Goal: Task Accomplishment & Management: Manage account settings

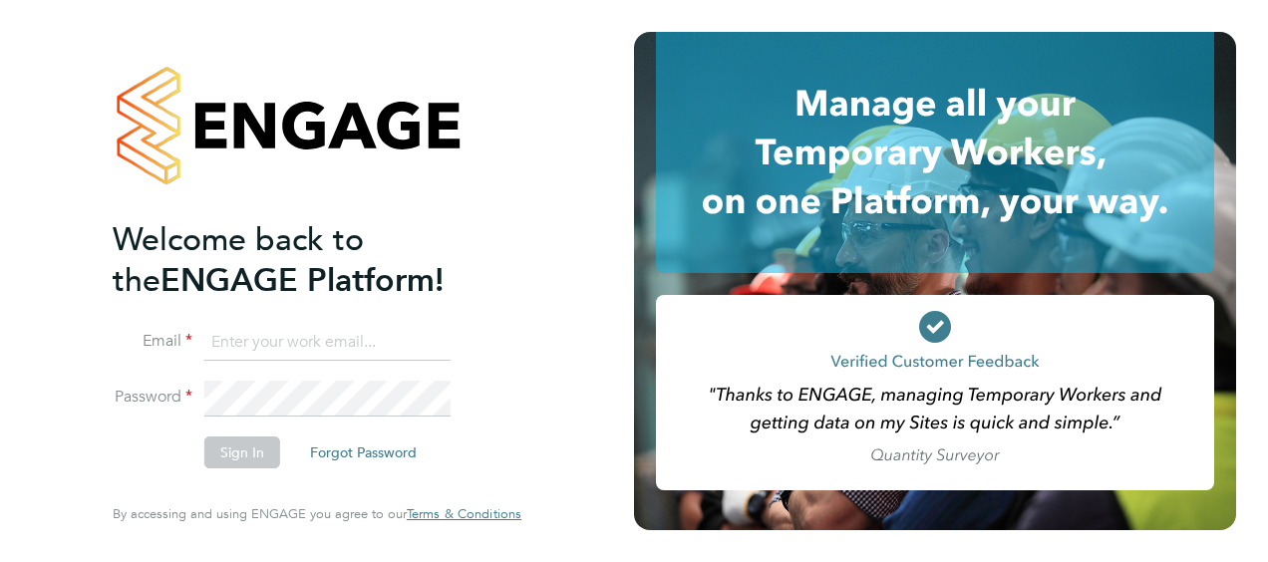
type input "mark.burnett@vistry.co.uk"
click at [114, 443] on li "Sign In Forgot Password" at bounding box center [307, 463] width 389 height 52
click at [217, 446] on button "Sign In" at bounding box center [242, 453] width 76 height 32
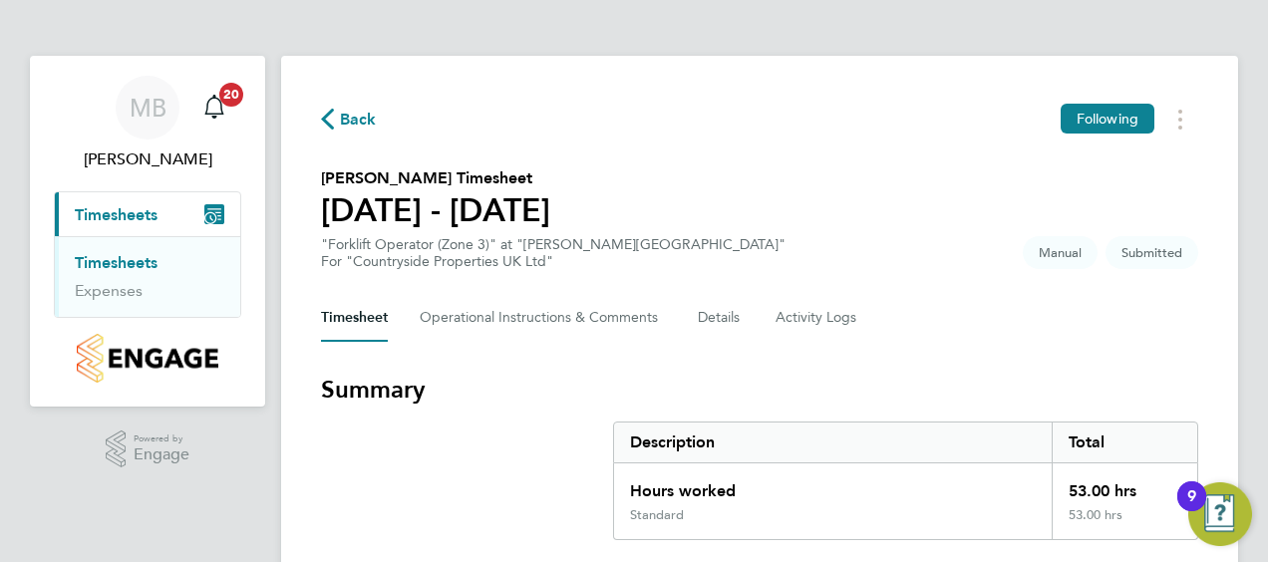
click at [413, 440] on section "Summary Description Total Hours worked 53.00 hrs Standard 53.00 hrs" at bounding box center [760, 457] width 878 height 167
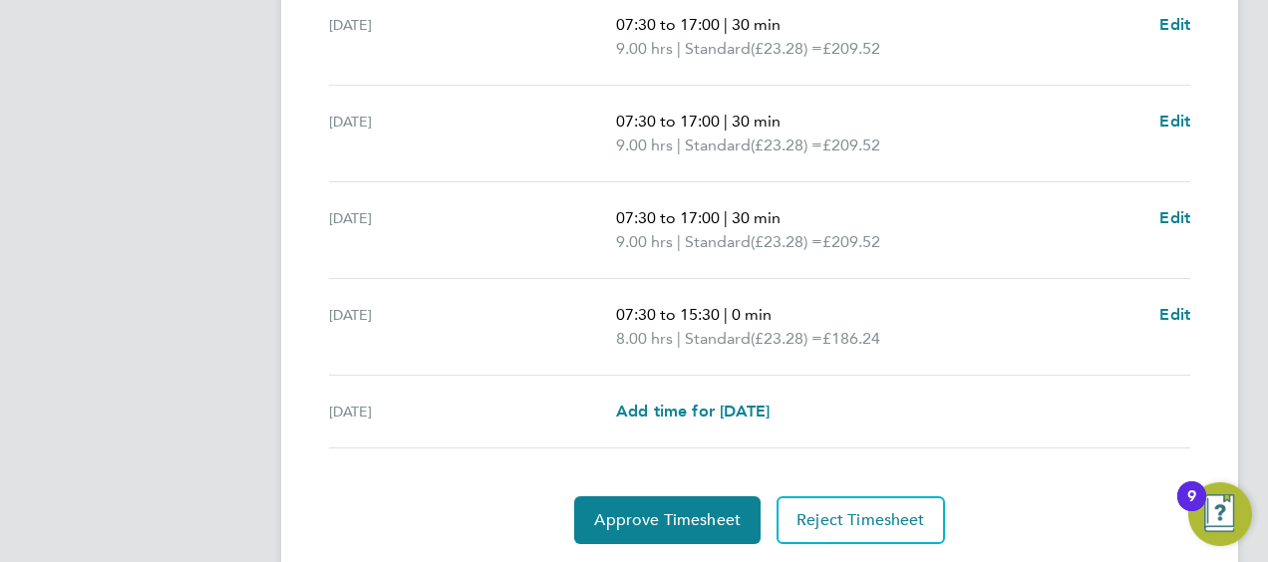
scroll to position [899, 0]
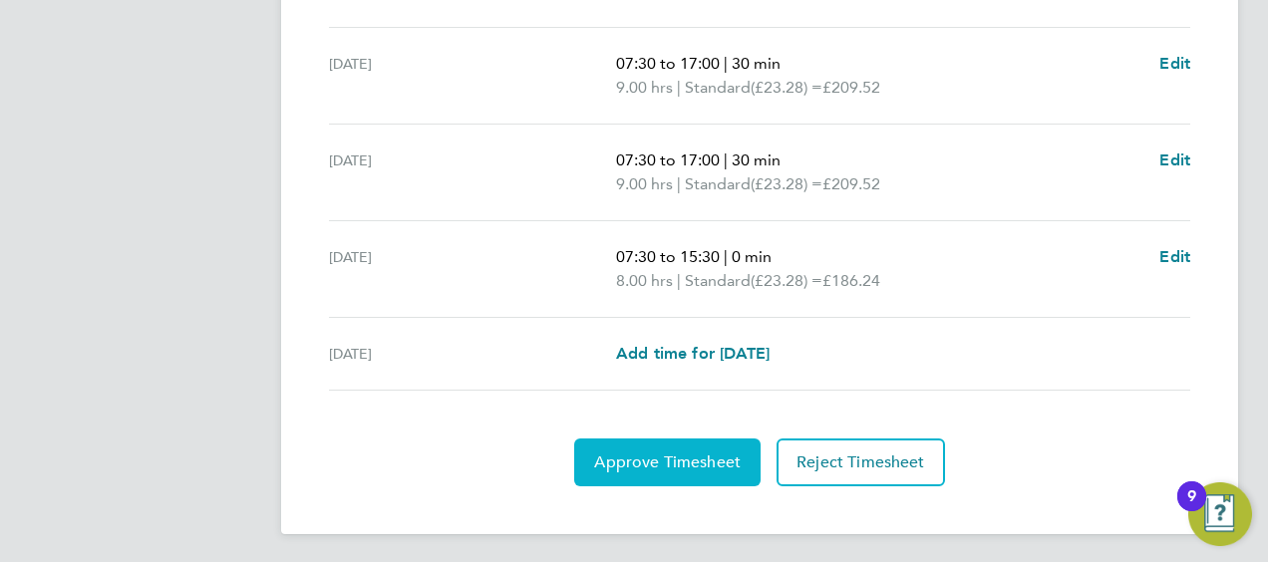
click at [660, 457] on span "Approve Timesheet" at bounding box center [667, 463] width 147 height 20
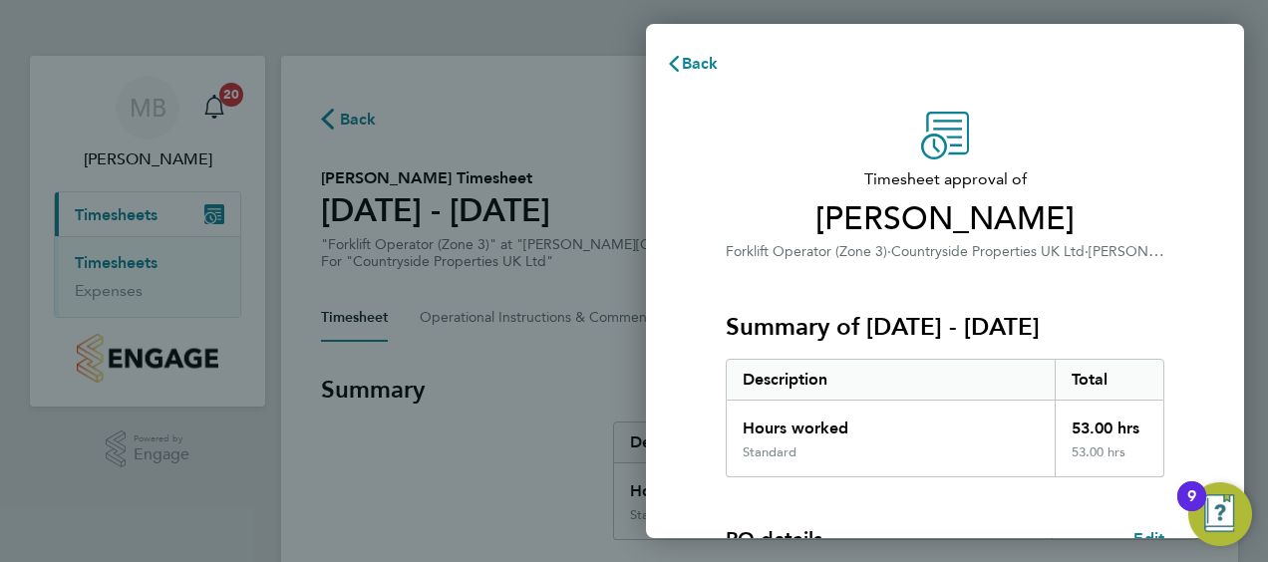
click at [673, 455] on div "Timesheet approval of [PERSON_NAME] Forklift Operator (Zone 3) · Countryside Pr…" at bounding box center [945, 510] width 598 height 844
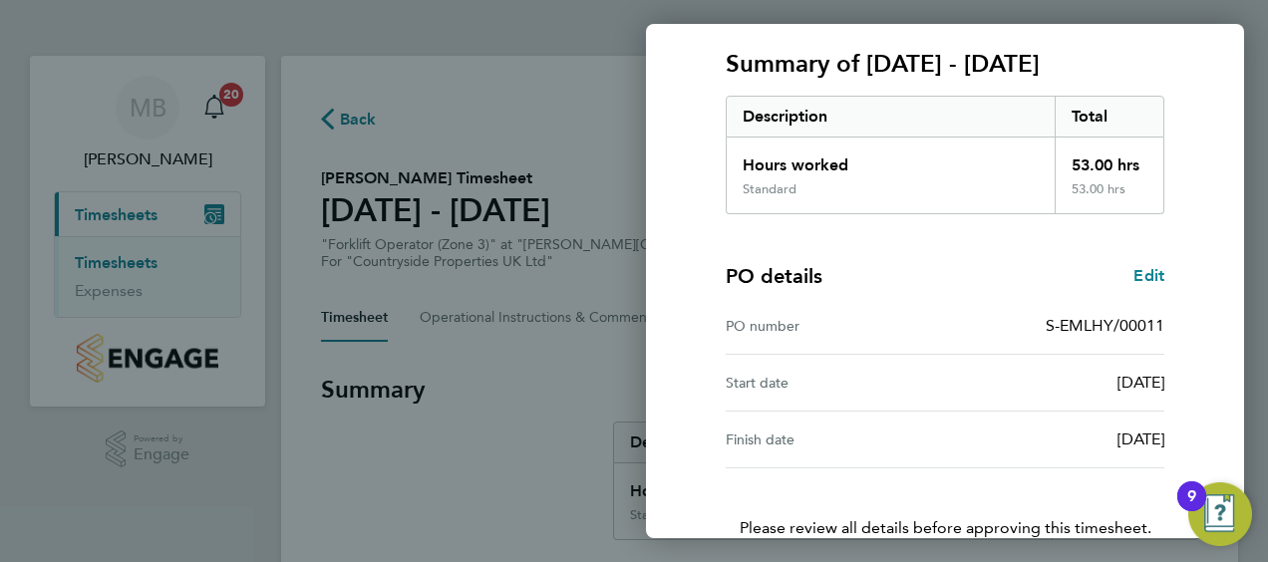
scroll to position [391, 0]
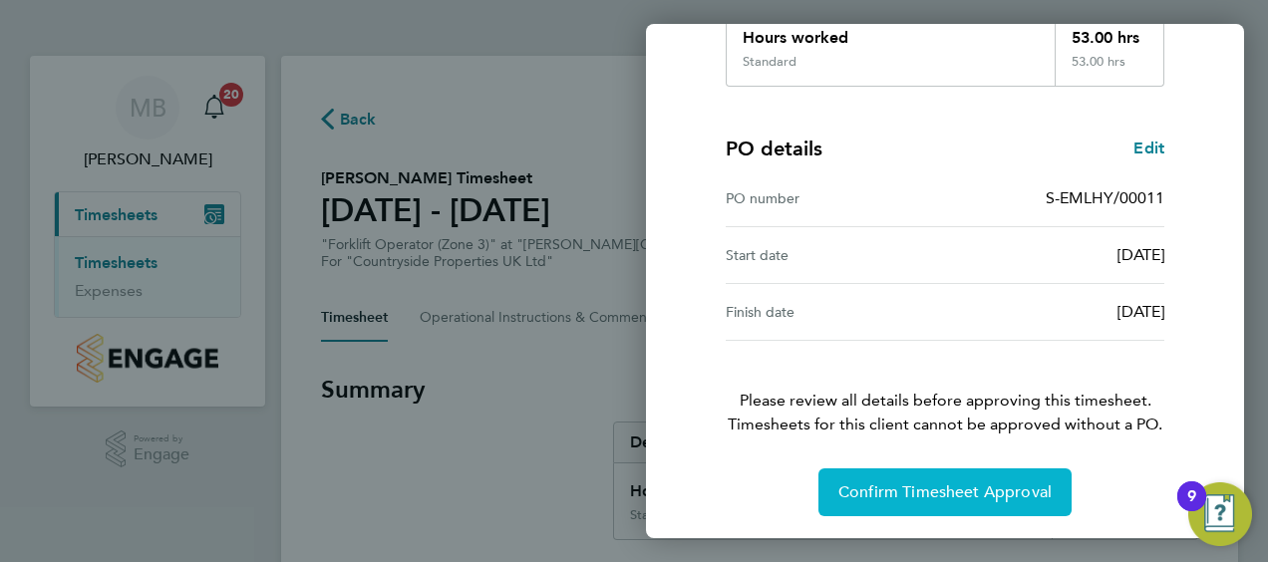
click at [878, 489] on span "Confirm Timesheet Approval" at bounding box center [945, 493] width 213 height 20
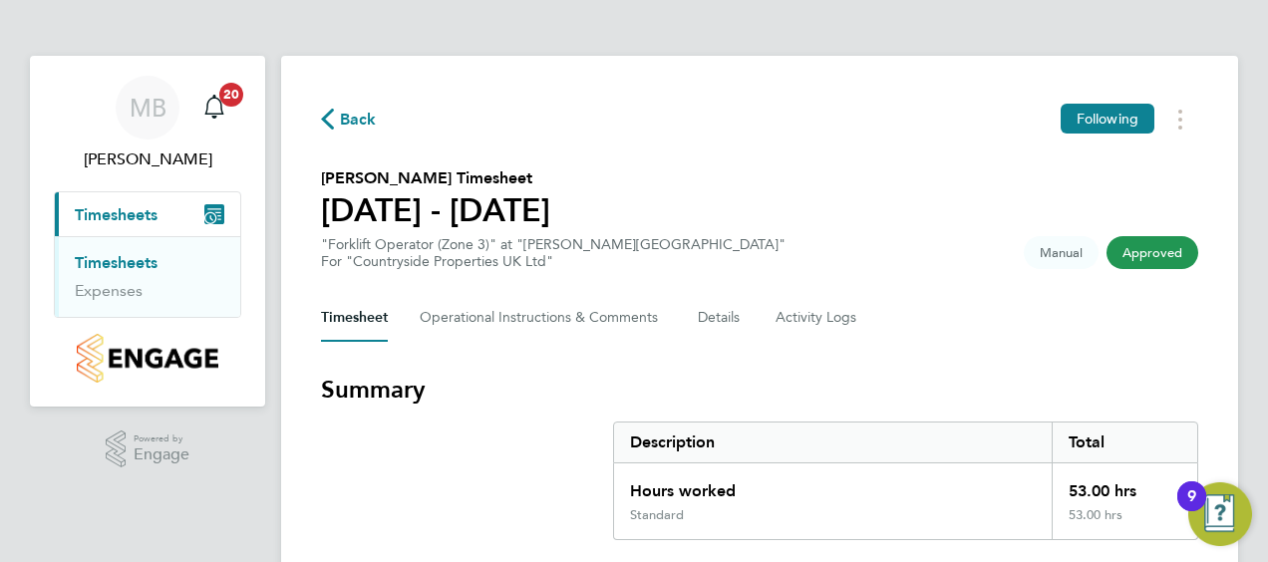
click at [132, 263] on link "Timesheets" at bounding box center [116, 262] width 83 height 19
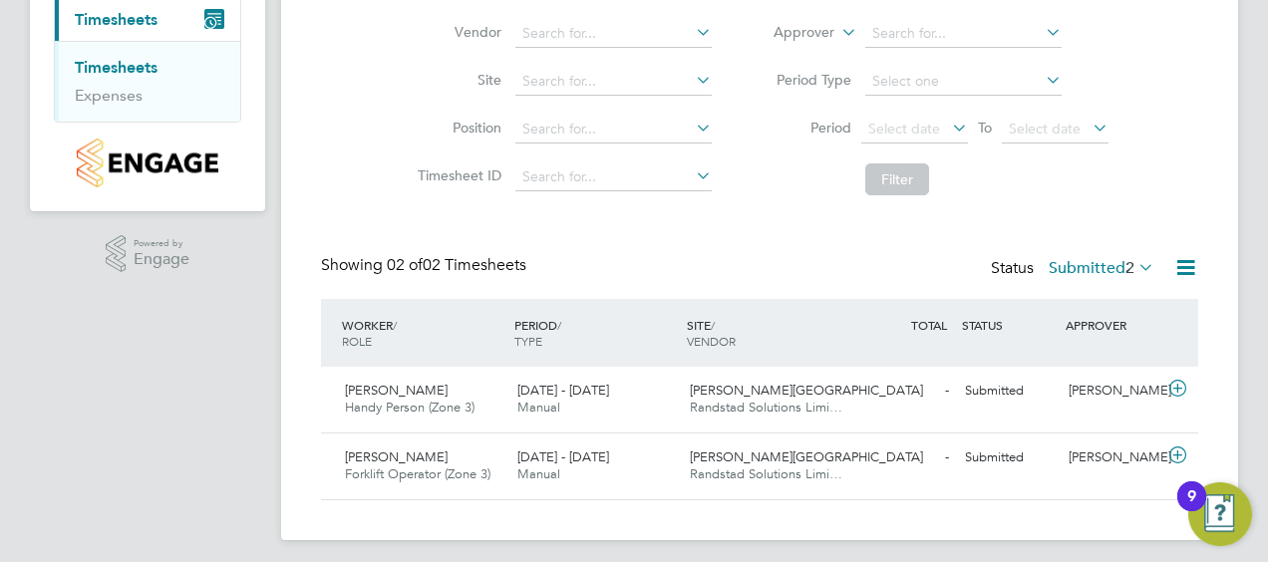
scroll to position [203, 0]
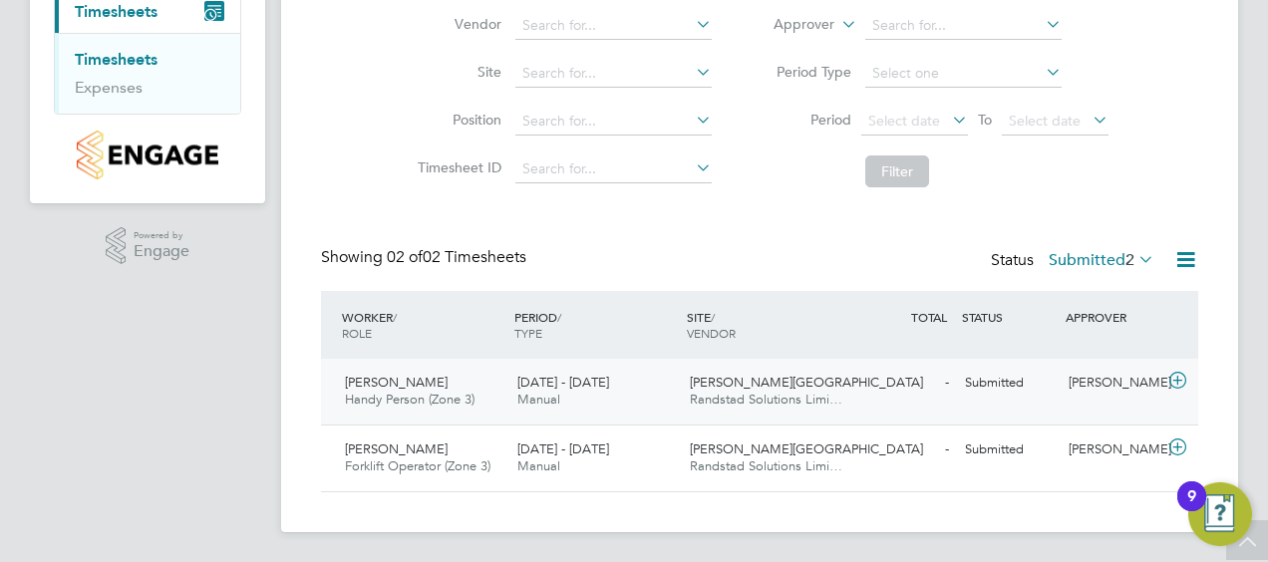
click at [1176, 375] on icon at bounding box center [1178, 381] width 25 height 16
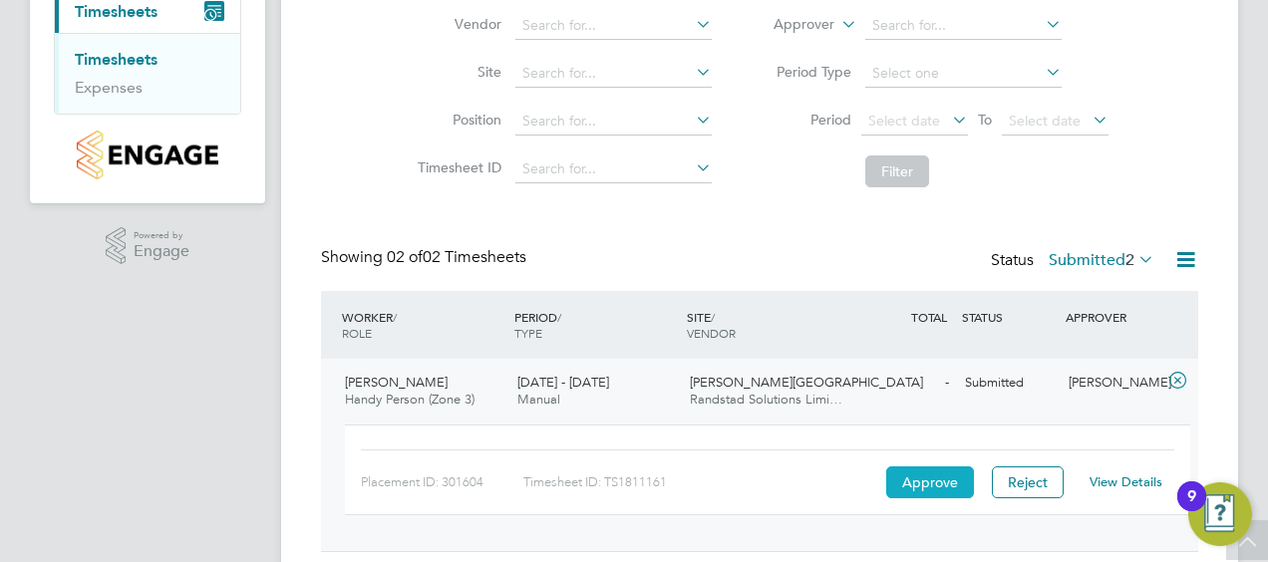
click at [910, 481] on button "Approve" at bounding box center [931, 483] width 88 height 32
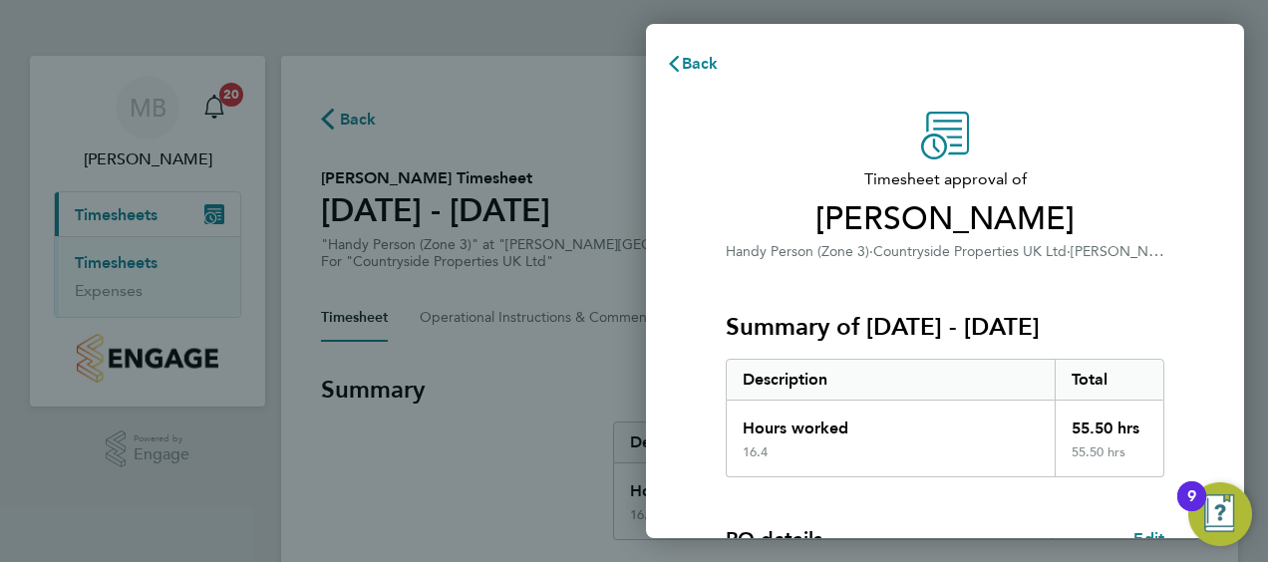
click at [692, 381] on div "Timesheet approval of Azem Spahiu Handy Person (Zone 3) · Countryside Propertie…" at bounding box center [945, 510] width 598 height 844
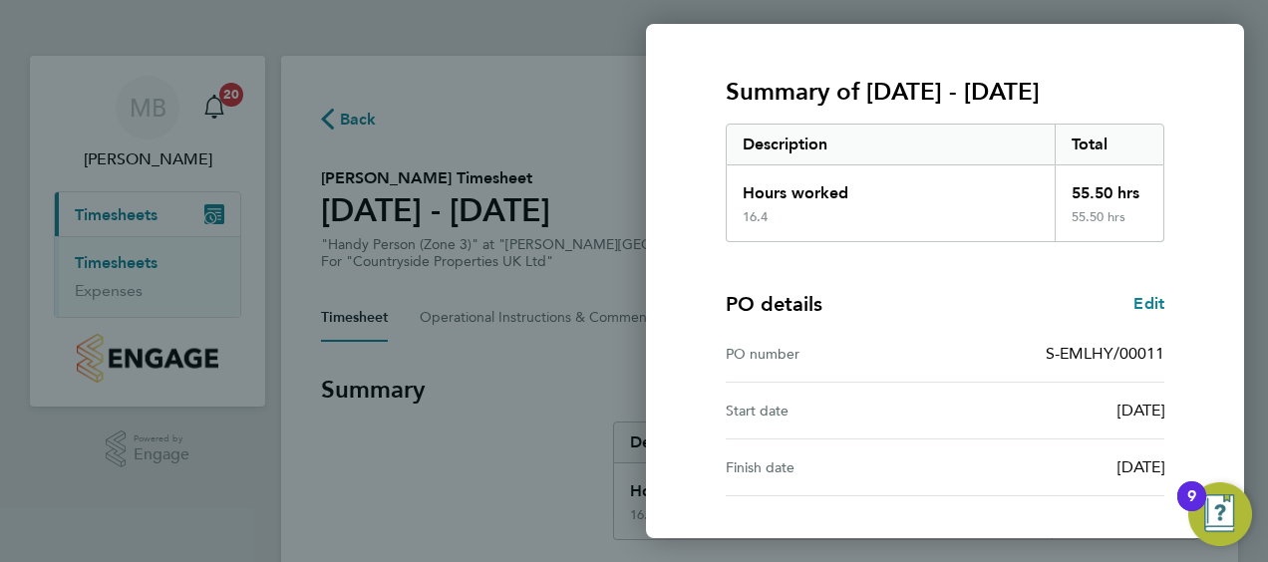
scroll to position [391, 0]
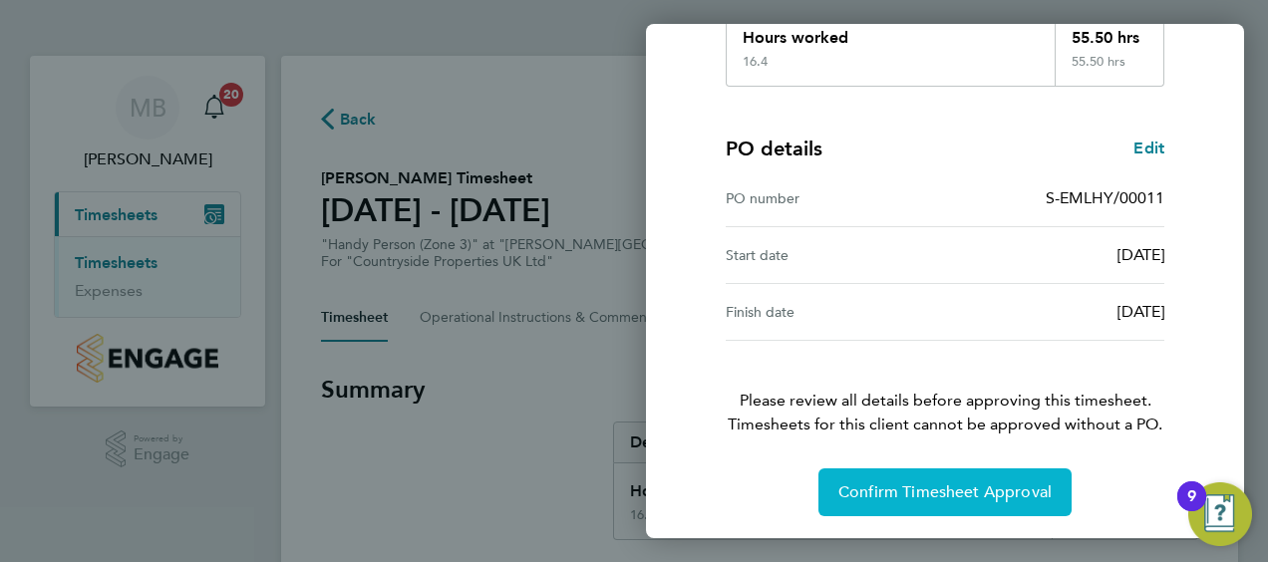
click at [922, 479] on button "Confirm Timesheet Approval" at bounding box center [945, 493] width 253 height 48
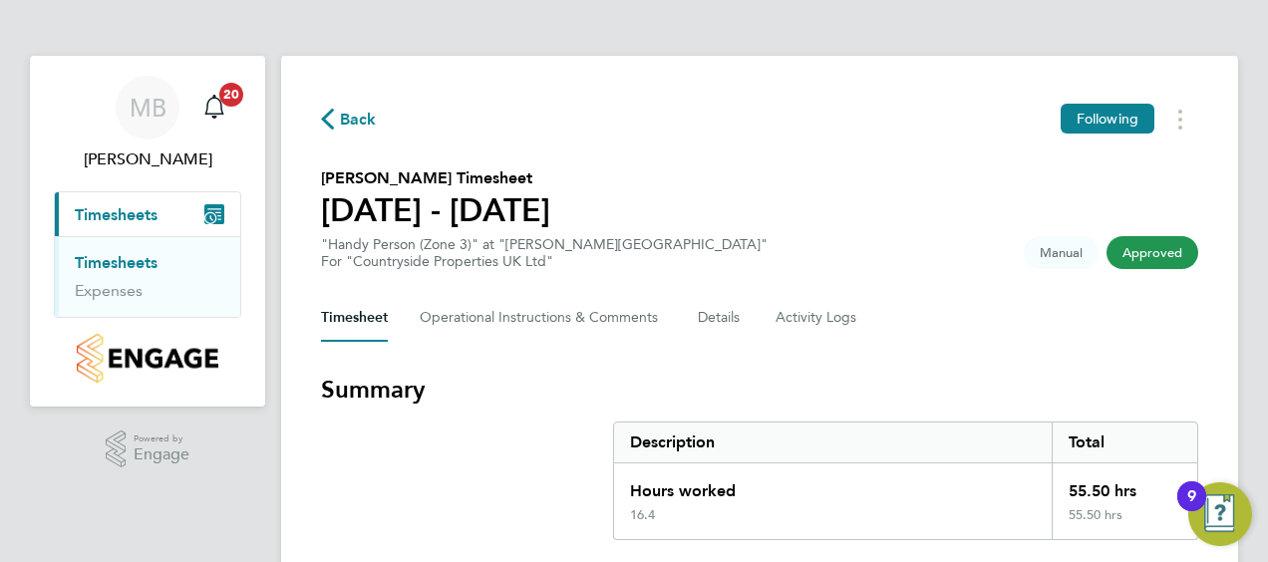
click at [125, 257] on link "Timesheets" at bounding box center [116, 262] width 83 height 19
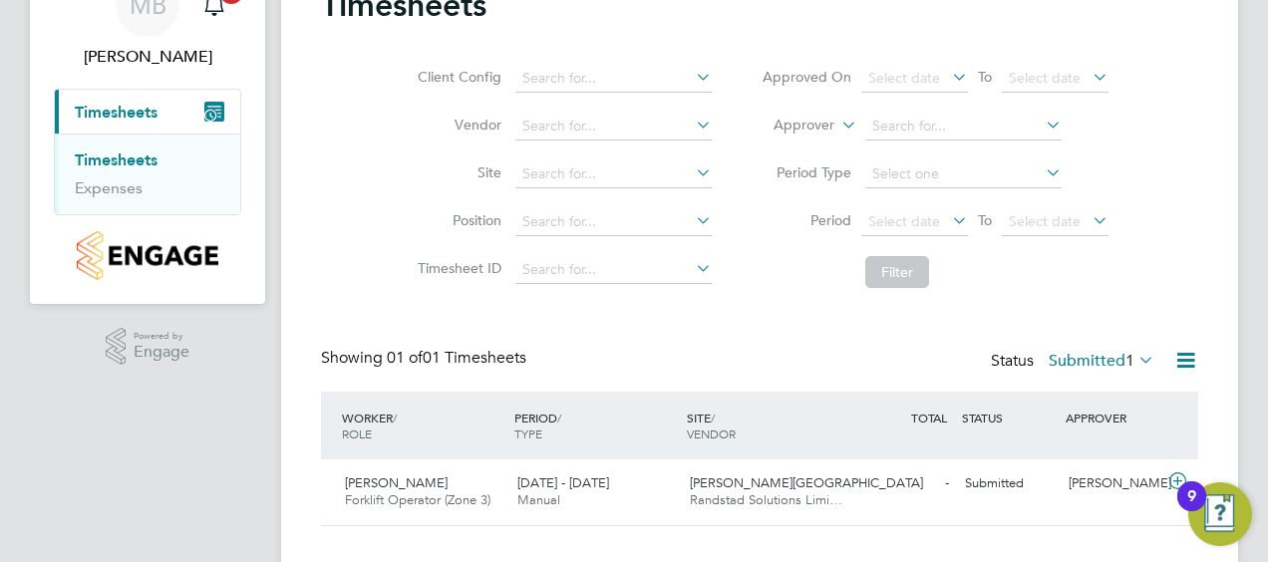
scroll to position [138, 0]
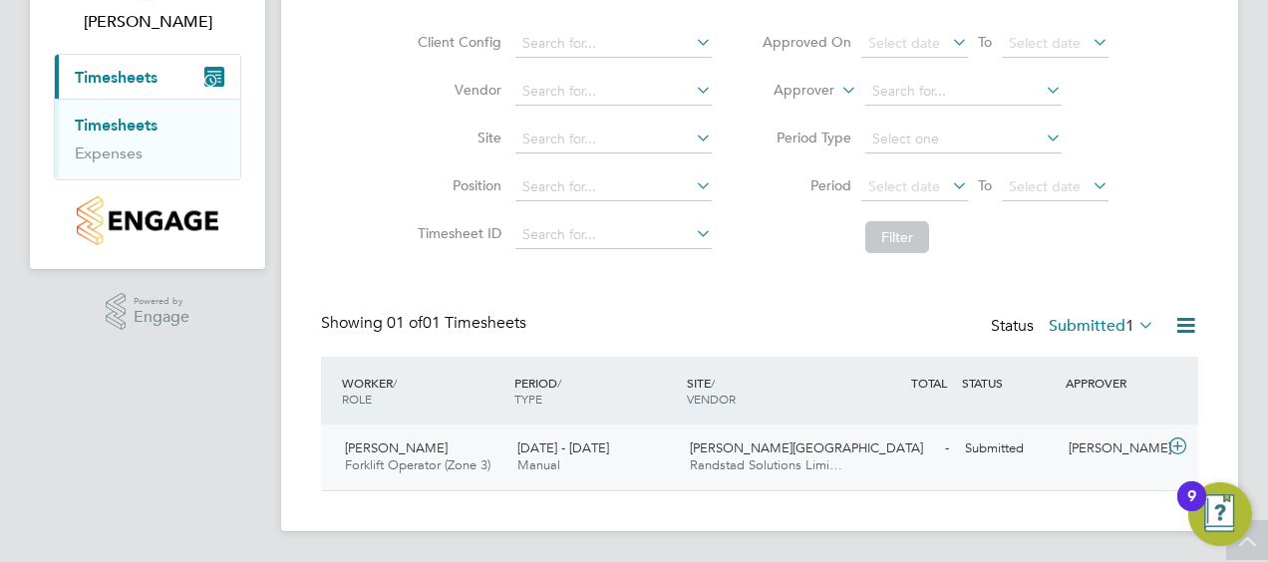
click at [1179, 441] on icon at bounding box center [1178, 447] width 25 height 16
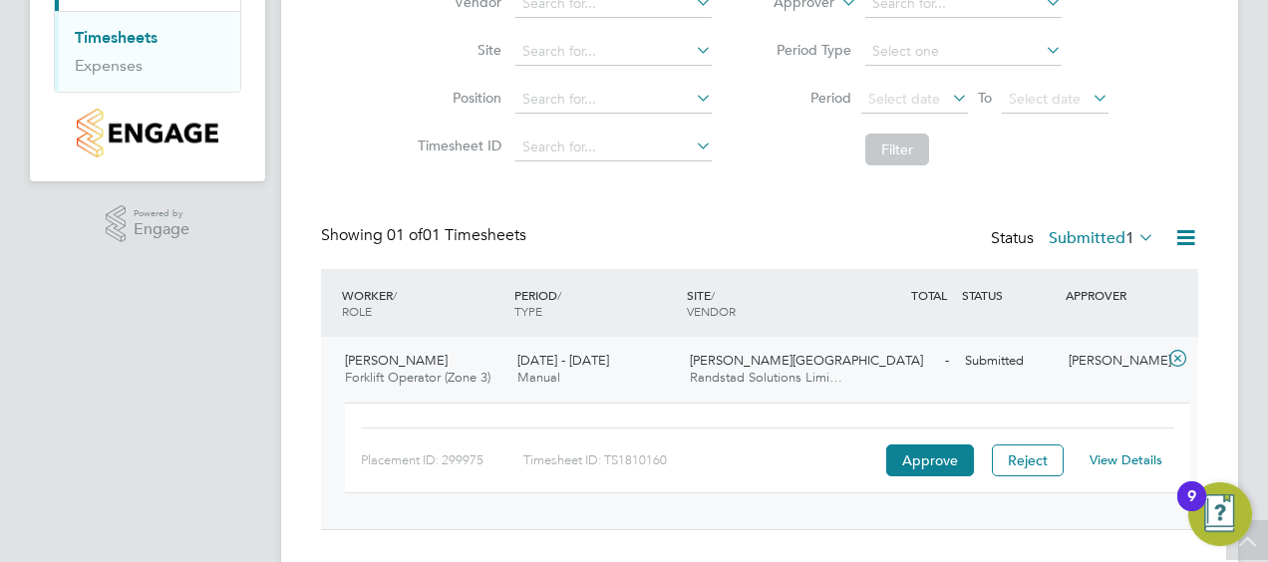
scroll to position [263, 0]
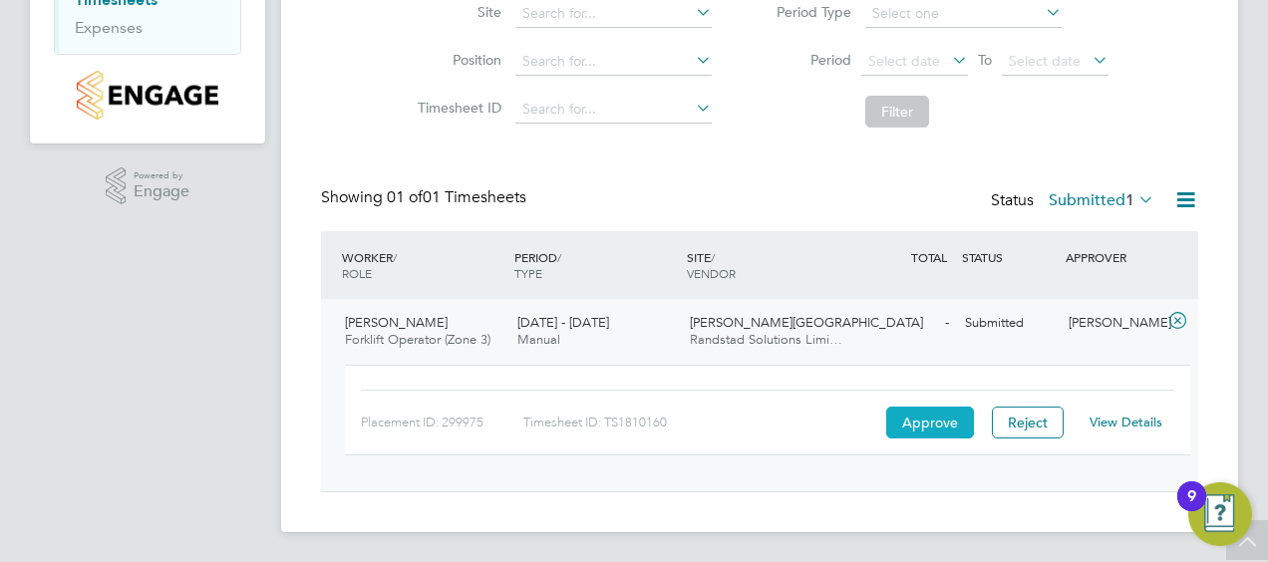
click at [935, 415] on button "Approve" at bounding box center [931, 423] width 88 height 32
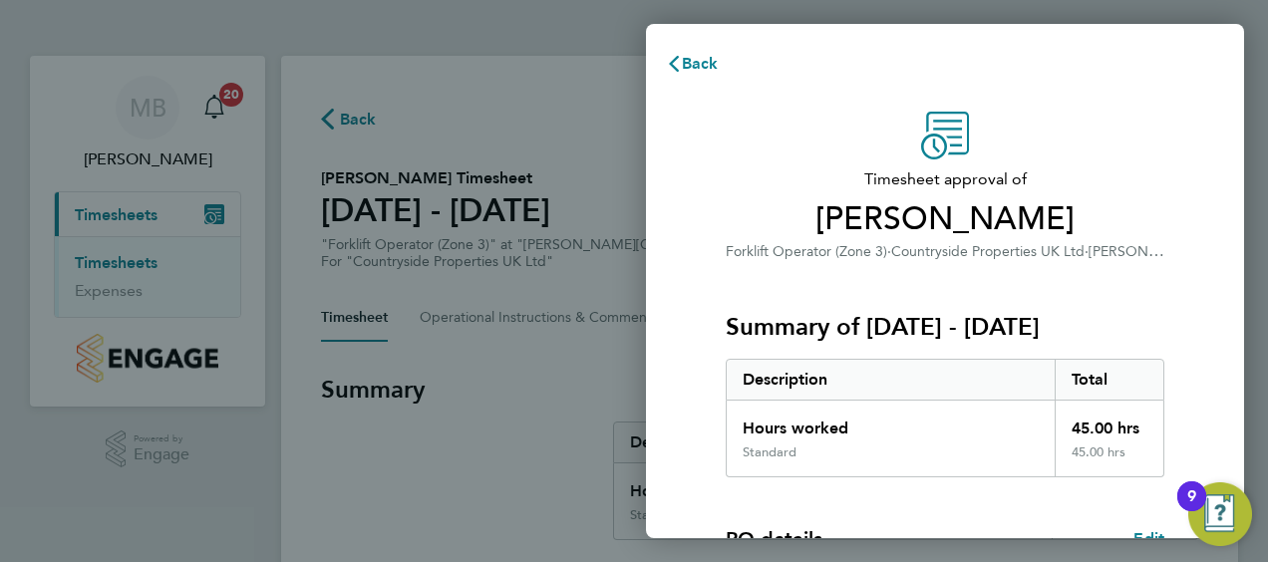
click at [674, 454] on div "Timesheet approval of Darren Poole Forklift Operator (Zone 3) · Countryside Pro…" at bounding box center [945, 510] width 598 height 844
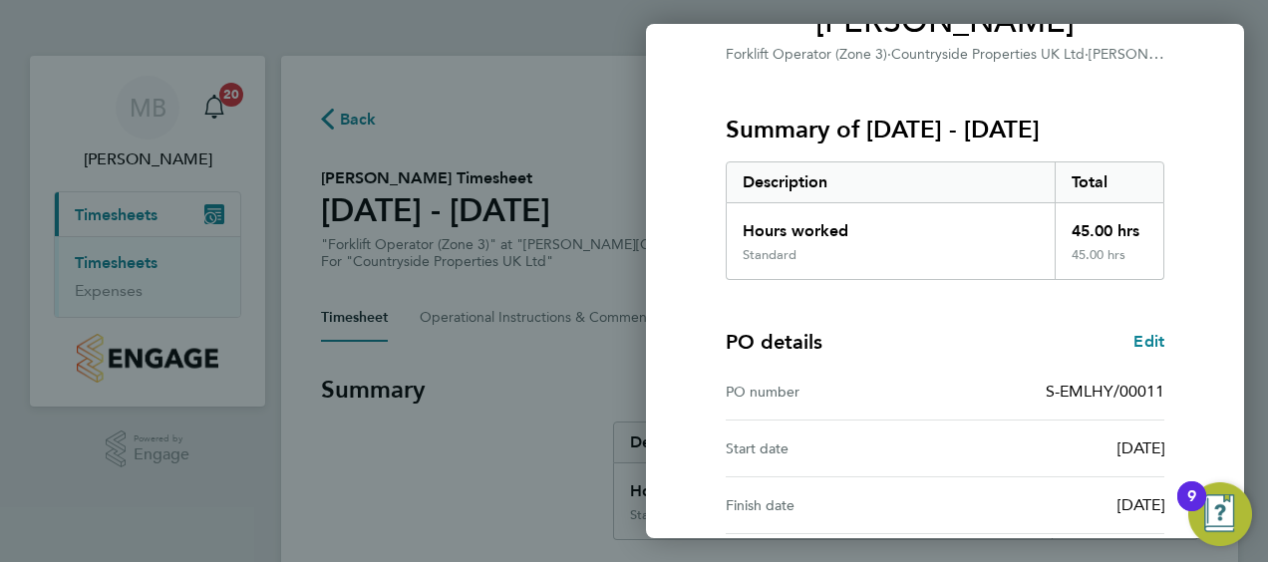
scroll to position [391, 0]
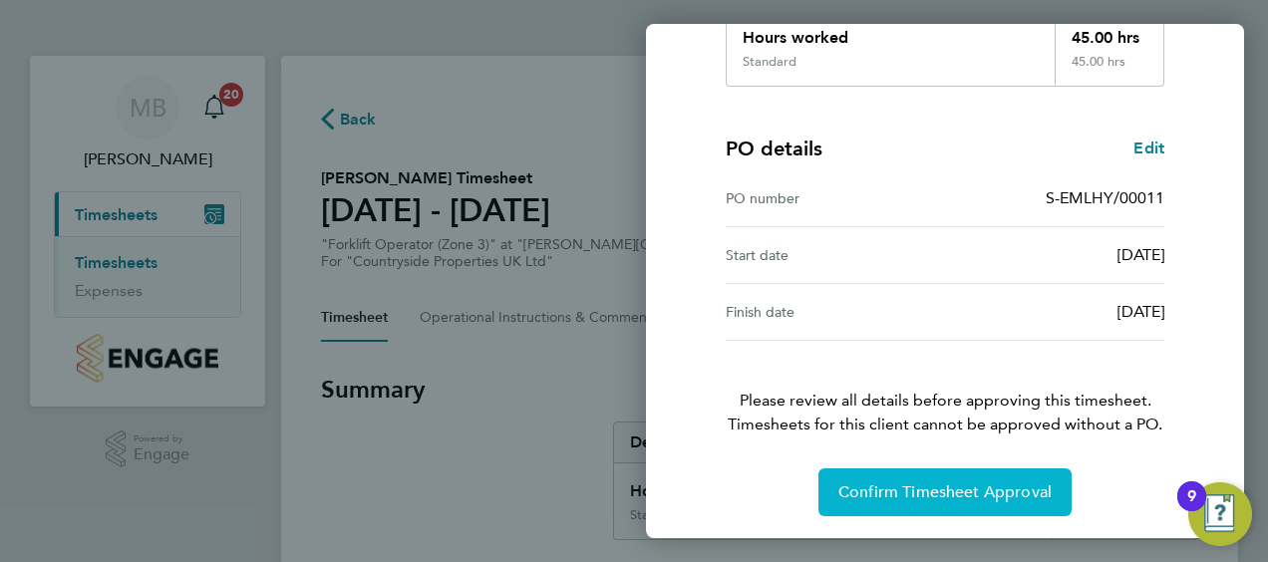
click at [938, 492] on span "Confirm Timesheet Approval" at bounding box center [945, 493] width 213 height 20
